Goal: Communication & Community: Answer question/provide support

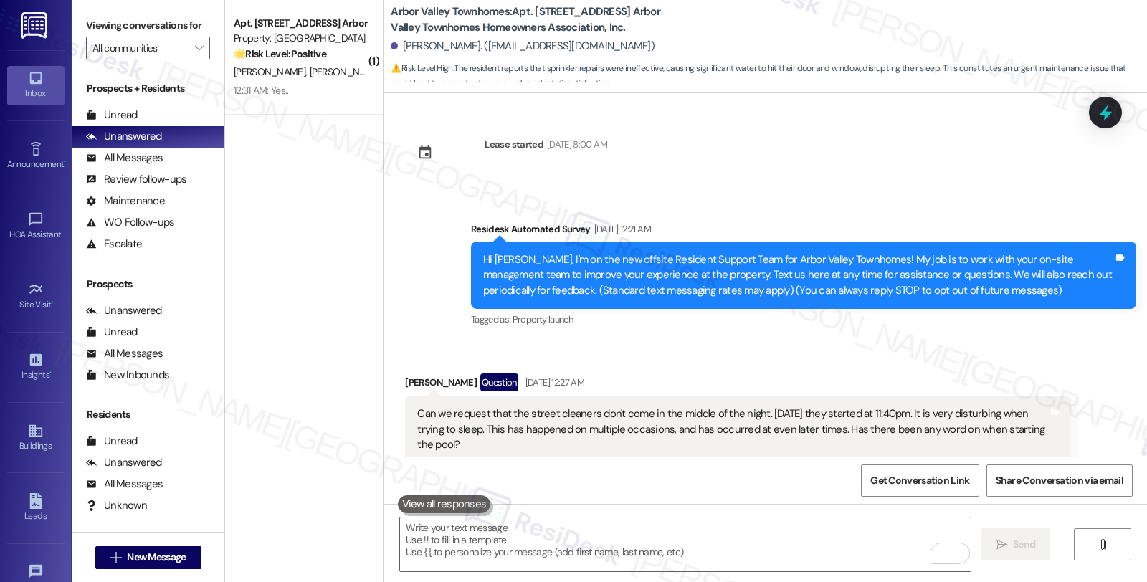
scroll to position [5856, 0]
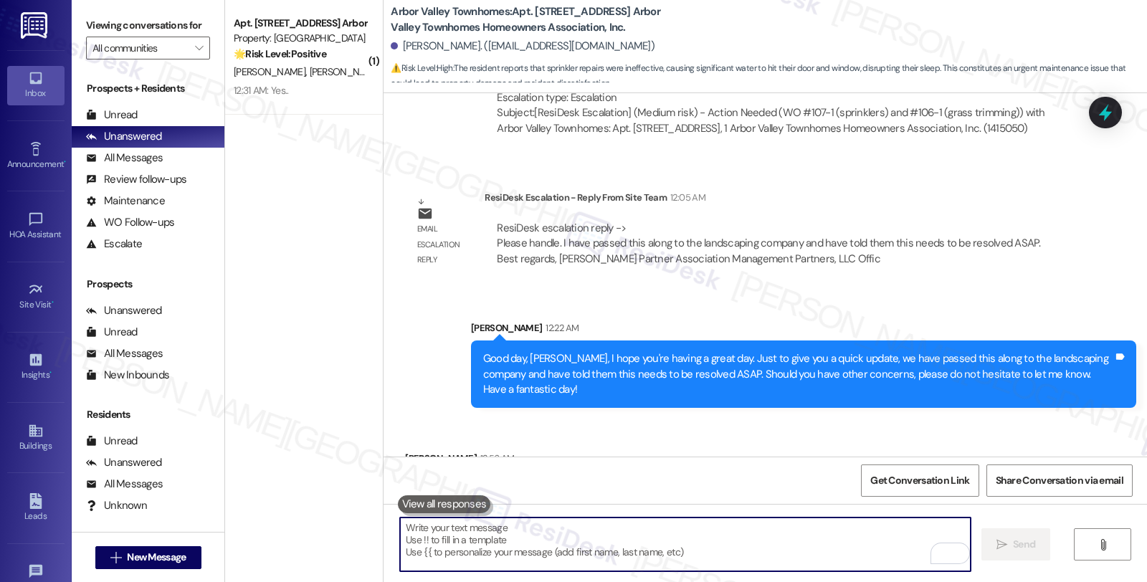
click at [531, 525] on textarea "To enrich screen reader interactions, please activate Accessibility in Grammarl…" at bounding box center [685, 545] width 571 height 54
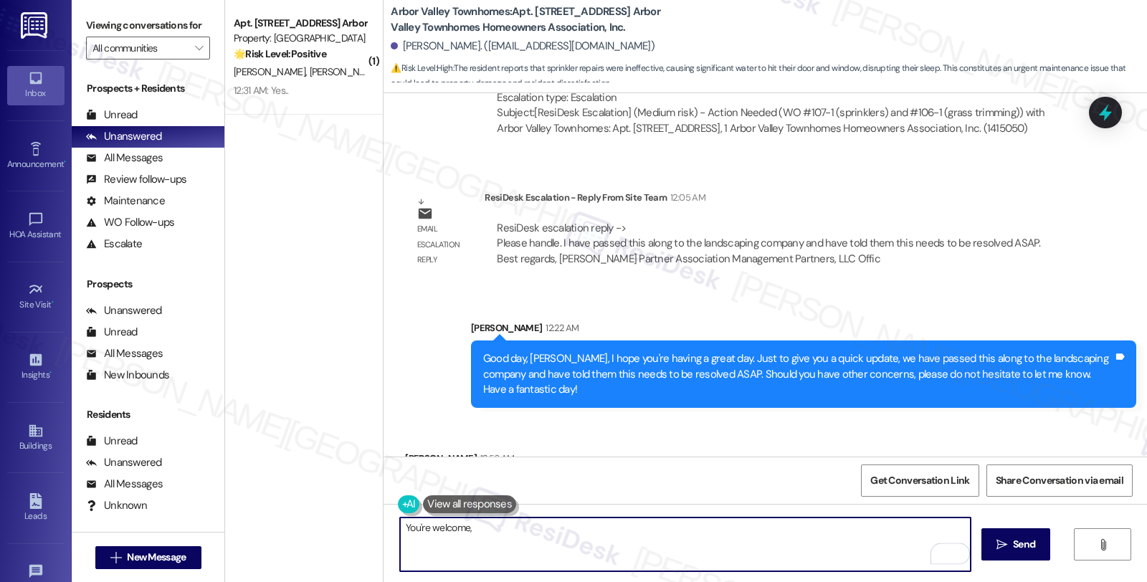
click at [413, 451] on div "[PERSON_NAME] 12:56 AM" at bounding box center [459, 461] width 109 height 20
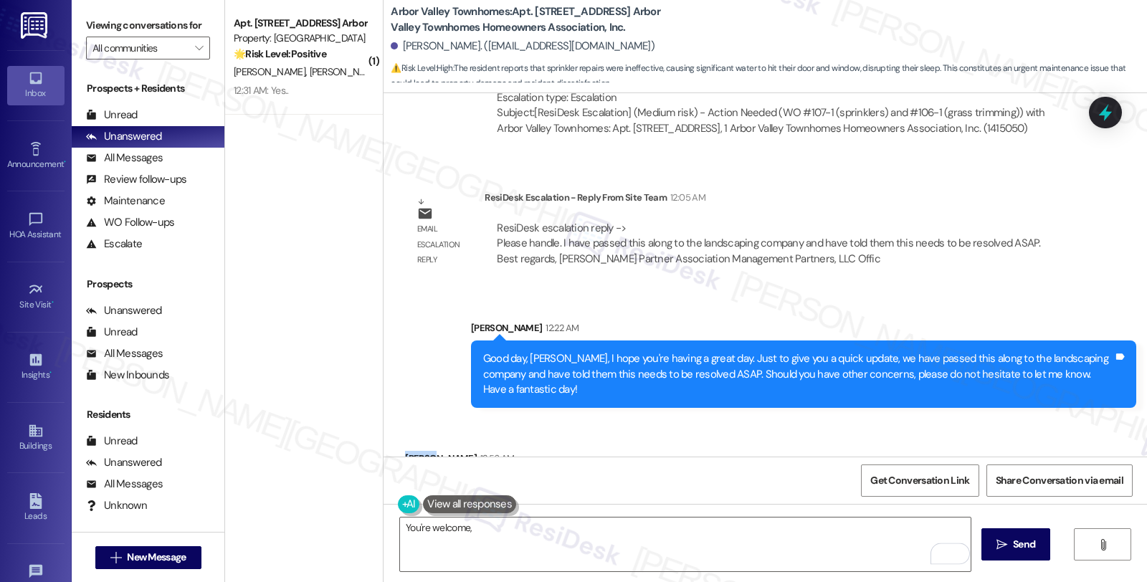
click at [413, 451] on div "[PERSON_NAME] 12:56 AM" at bounding box center [459, 461] width 109 height 20
copy div "[PERSON_NAME]"
click at [523, 547] on textarea "You're welcome," at bounding box center [685, 545] width 571 height 54
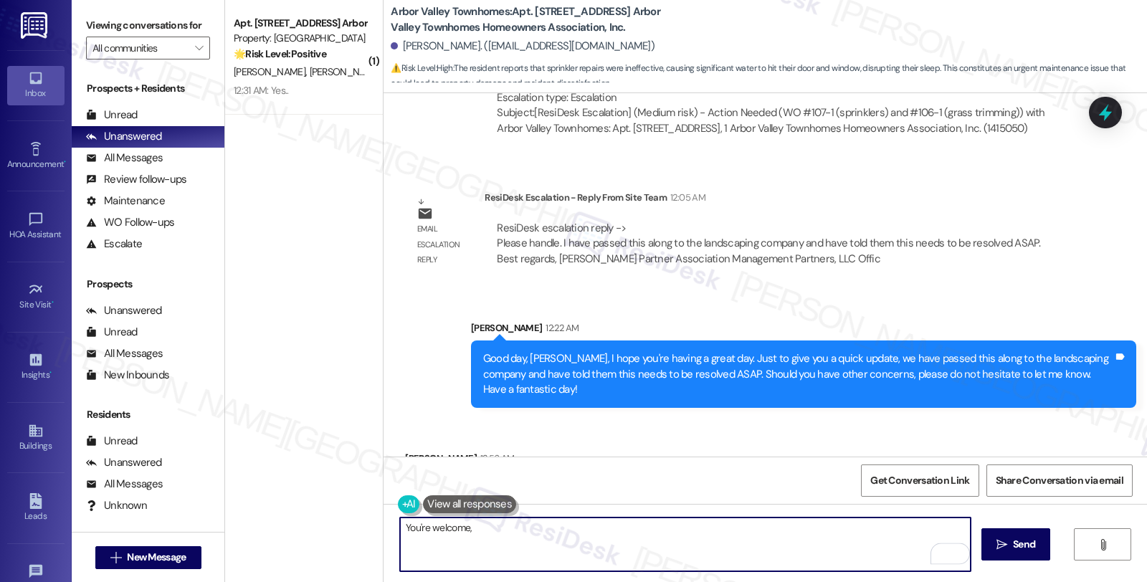
paste textarea "[PERSON_NAME]"
type textarea "You're welcome, [PERSON_NAME]!"
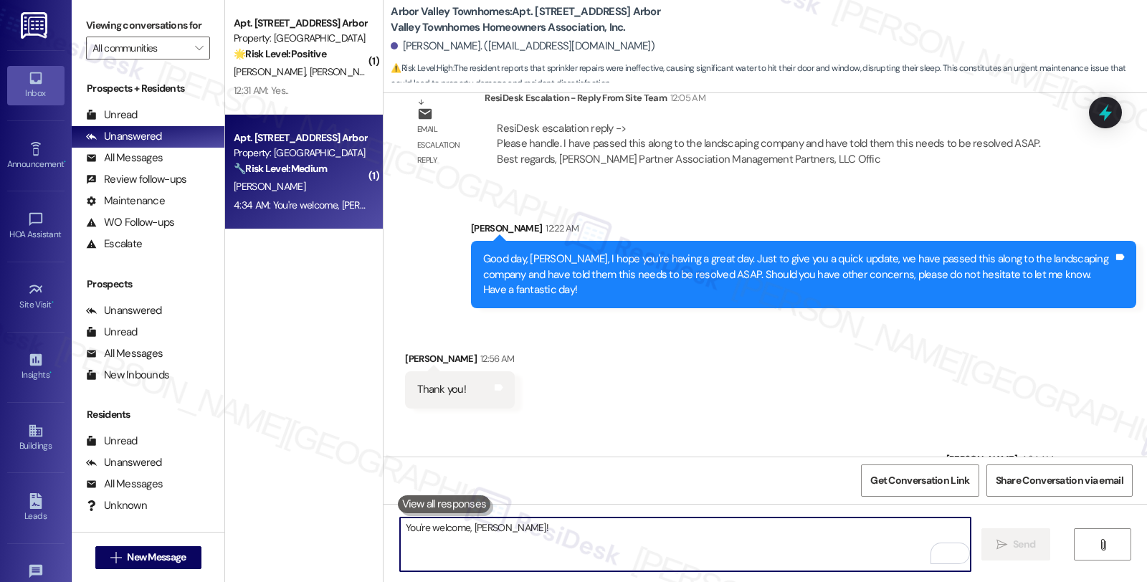
scroll to position [5956, 0]
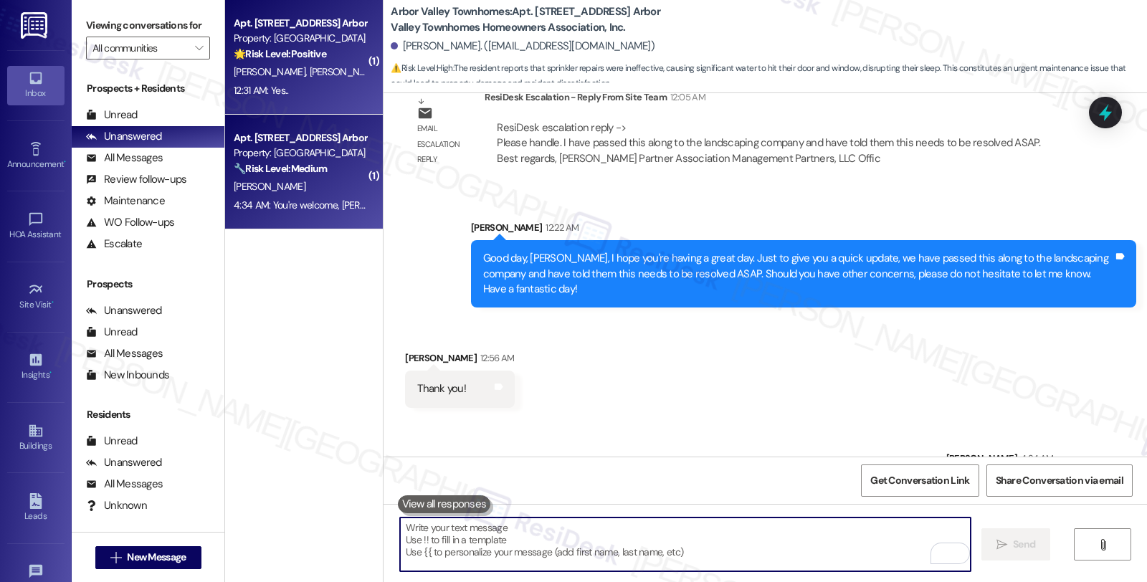
click at [310, 65] on span "[PERSON_NAME]" at bounding box center [346, 71] width 72 height 13
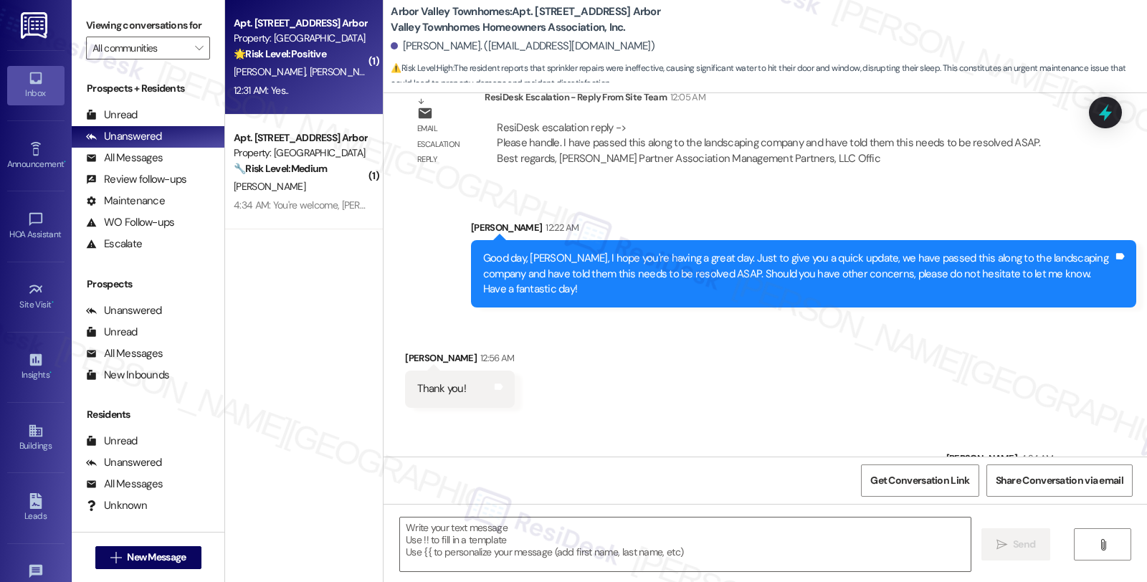
type textarea "Fetching suggested responses. Please feel free to read through the conversation…"
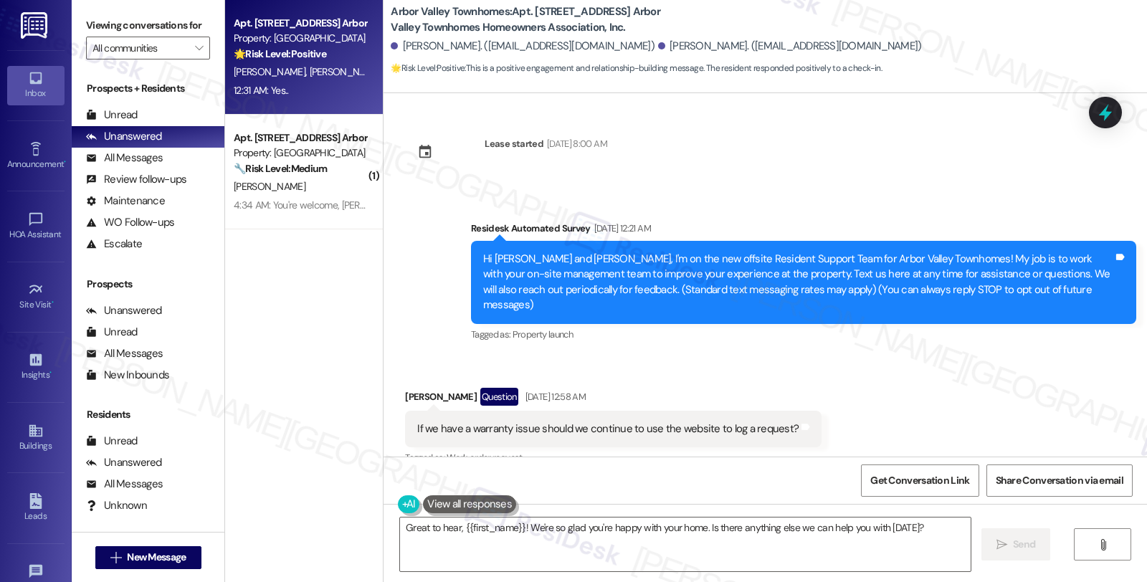
scroll to position [0, 0]
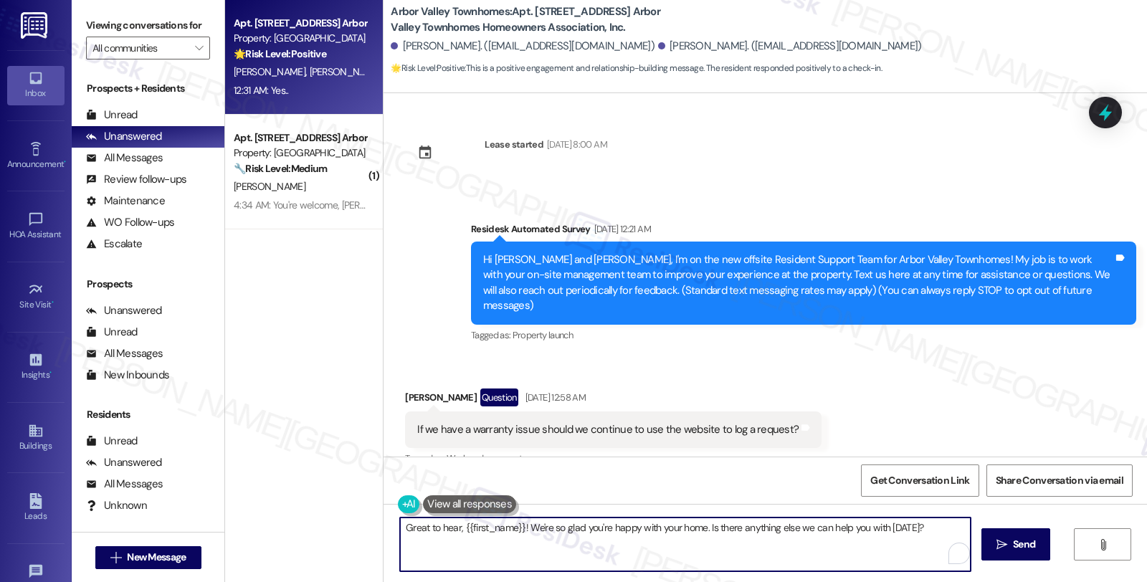
drag, startPoint x: 701, startPoint y: 526, endPoint x: 947, endPoint y: 526, distance: 246.7
click at [947, 526] on textarea "Great to hear, {{first_name}}! We're so glad you're happy with your home. Is th…" at bounding box center [685, 545] width 571 height 54
paste textarea "f I may ask...has the {{property}} lived up to your expectations so far?"
type textarea "Great to hear, {{first_name}}! We're so glad you're happy with your home. If I …"
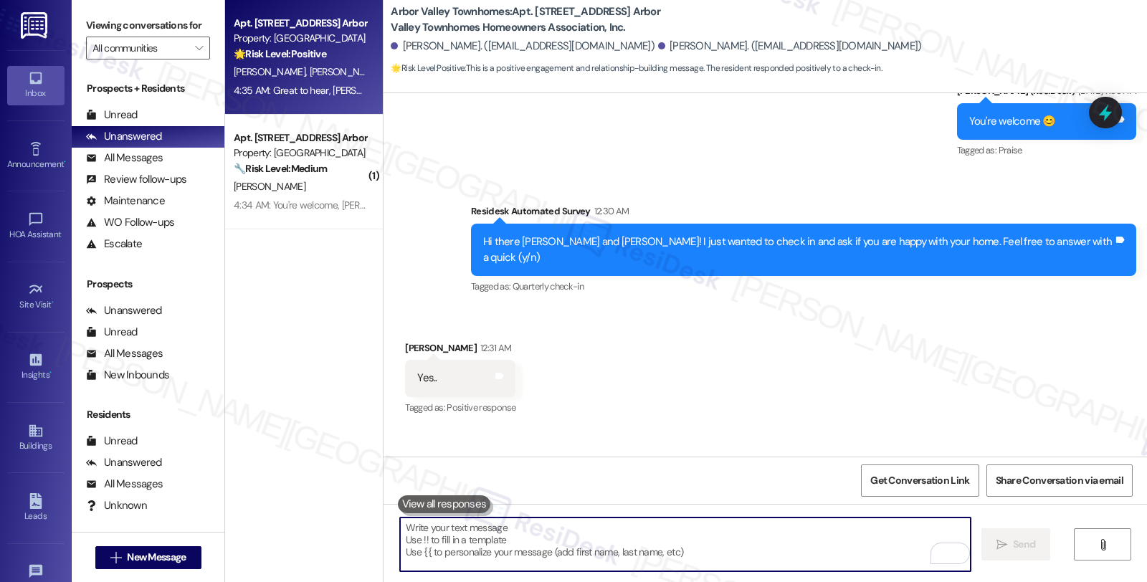
scroll to position [1870, 0]
